Goal: Information Seeking & Learning: Learn about a topic

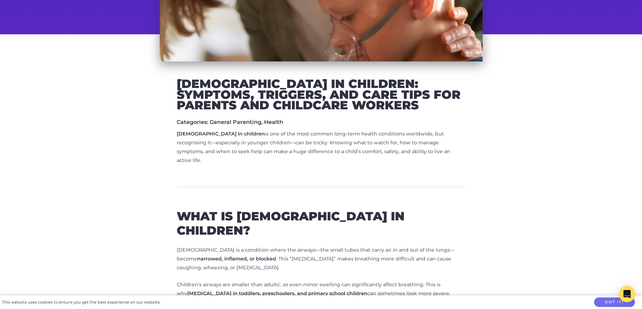
scroll to position [204, 0]
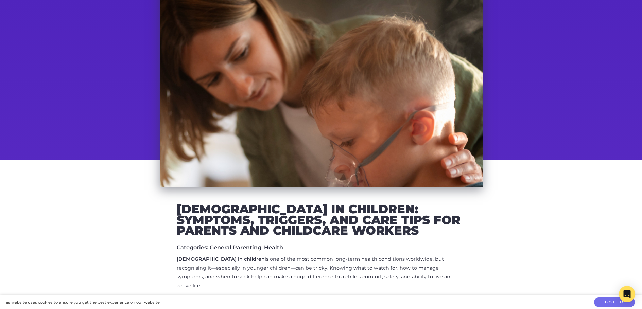
scroll to position [0, 0]
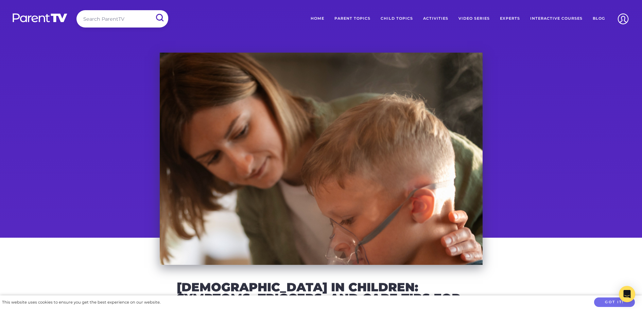
click at [601, 18] on link "Blog" at bounding box center [598, 18] width 22 height 17
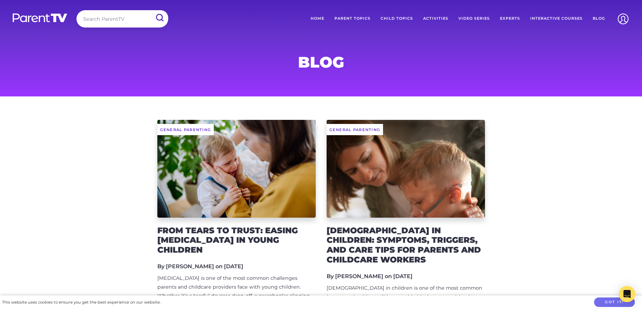
click at [316, 16] on link "Home" at bounding box center [317, 18] width 24 height 17
